Goal: Transaction & Acquisition: Purchase product/service

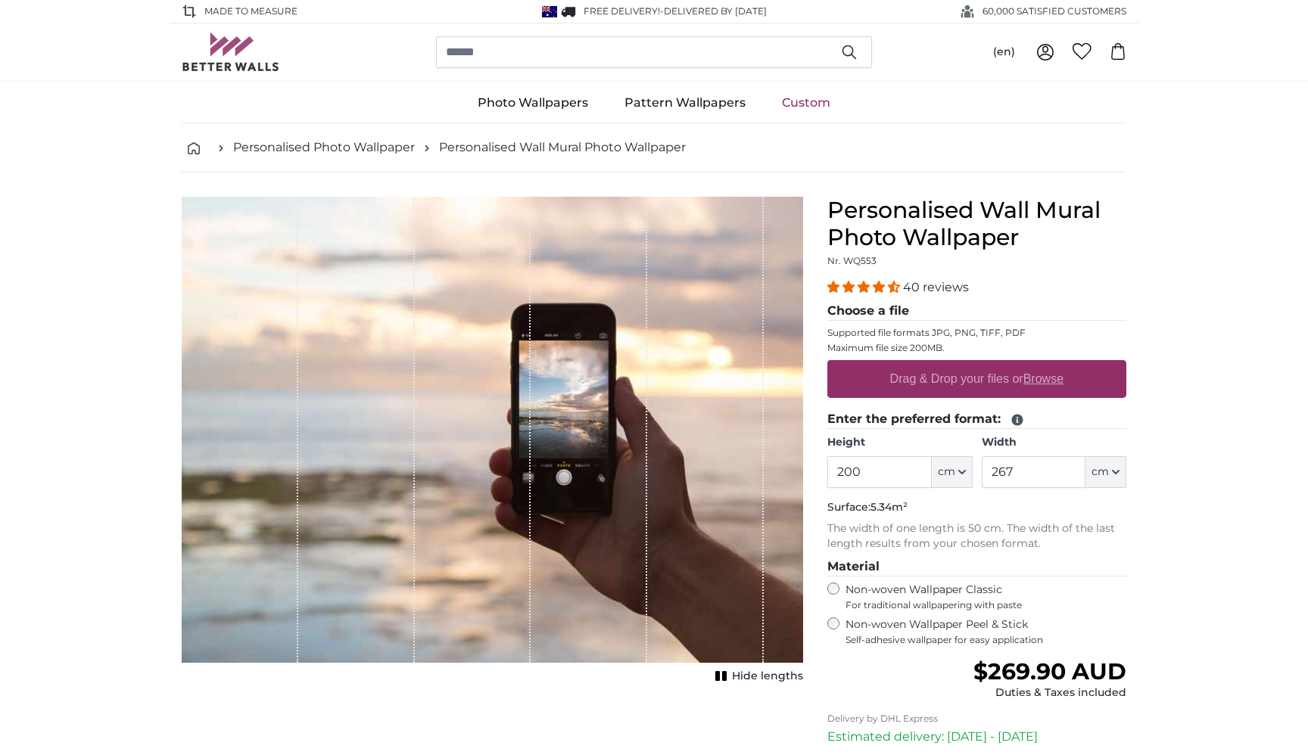
drag, startPoint x: 849, startPoint y: 427, endPoint x: 804, endPoint y: 426, distance: 45.4
click at [804, 426] on product-detail "Cancel Crop image Hide lengths Personalised Wall Mural Photo Wallpaper Nr. WQ55…" at bounding box center [654, 539] width 969 height 733
type input "3200"
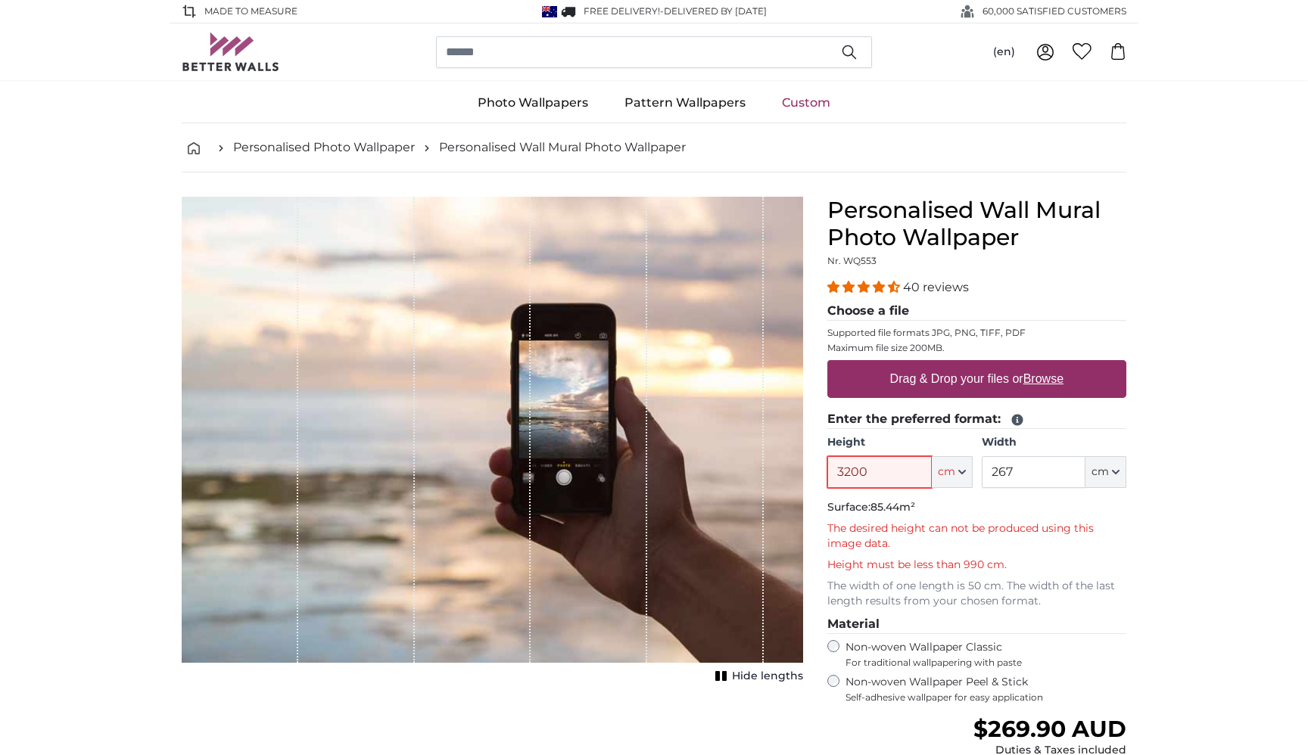
click at [898, 479] on input "3200" at bounding box center [879, 472] width 104 height 32
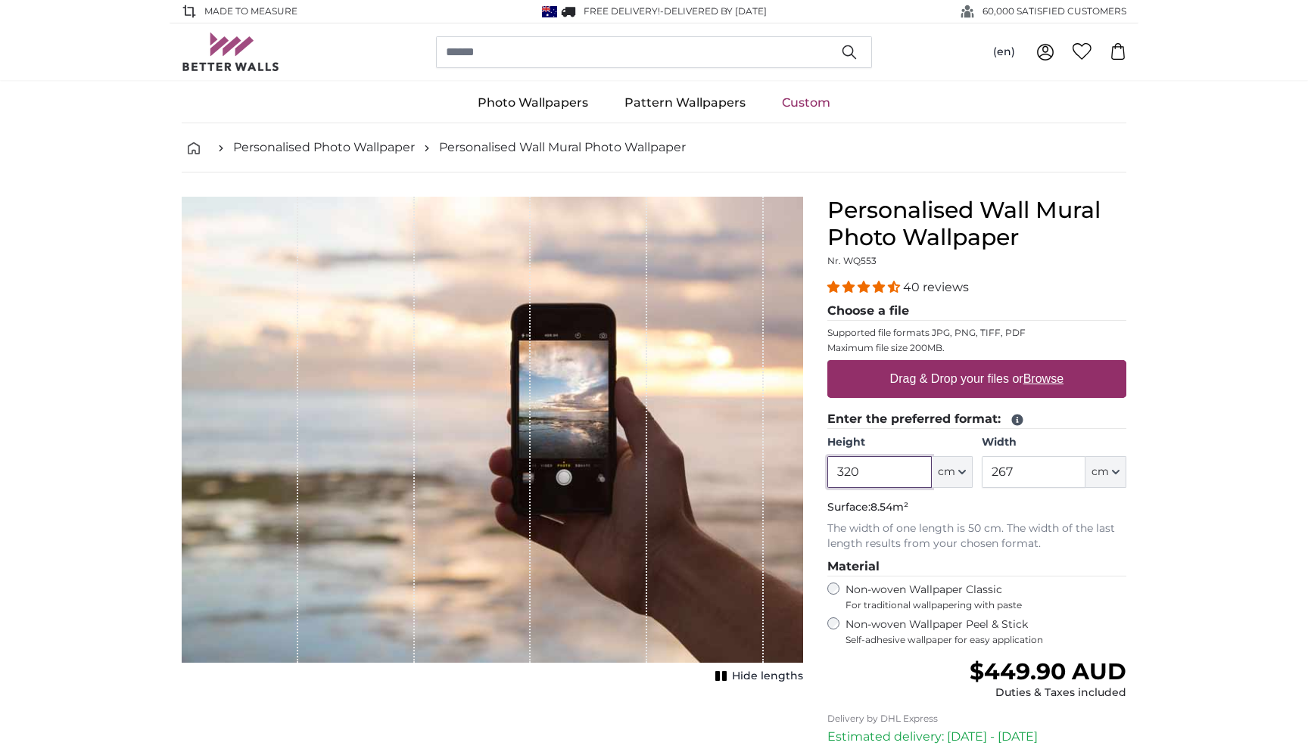
type input "320"
click at [1016, 476] on input "267" at bounding box center [1034, 472] width 104 height 32
drag, startPoint x: 1026, startPoint y: 474, endPoint x: 969, endPoint y: 474, distance: 56.8
click at [969, 474] on div "Height 320 ft cm Centimeter (cm) Inches (inch) Feet (ft. in.) Width 267 ft cm C…" at bounding box center [976, 461] width 299 height 53
type input "465"
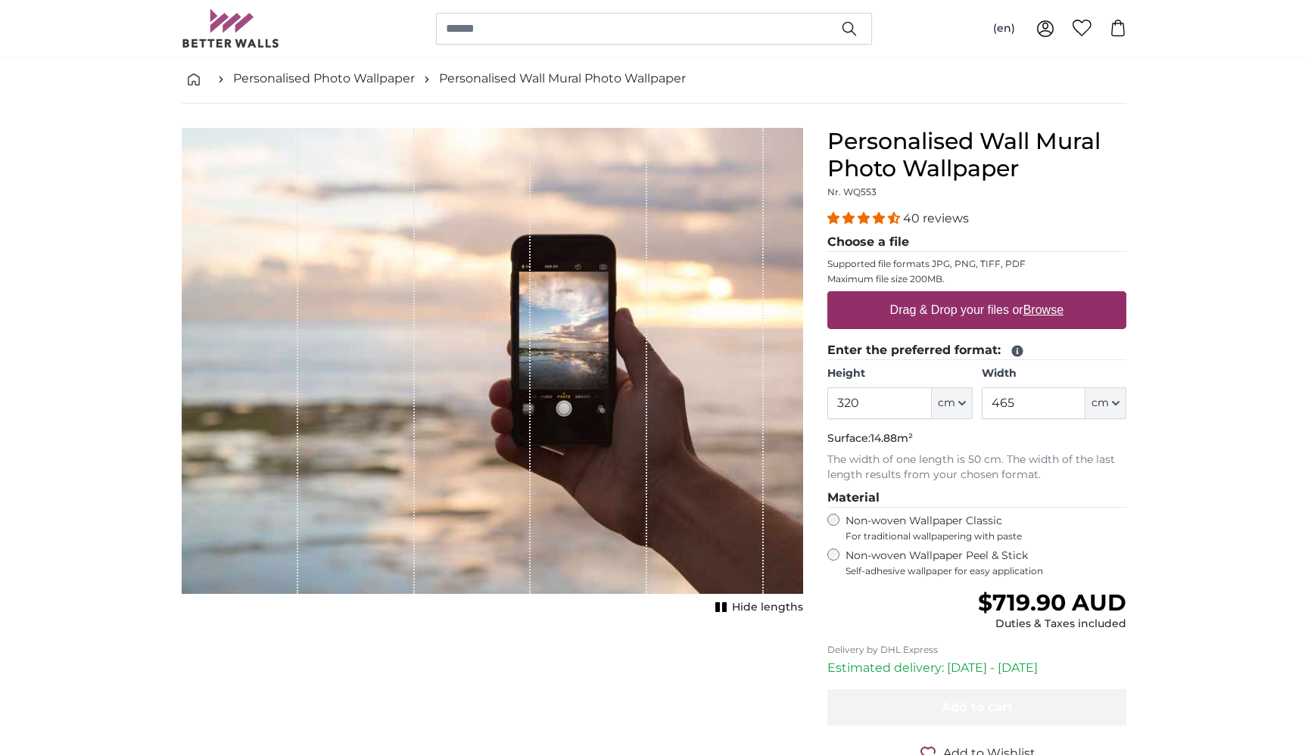
scroll to position [76, 0]
